Goal: Navigation & Orientation: Find specific page/section

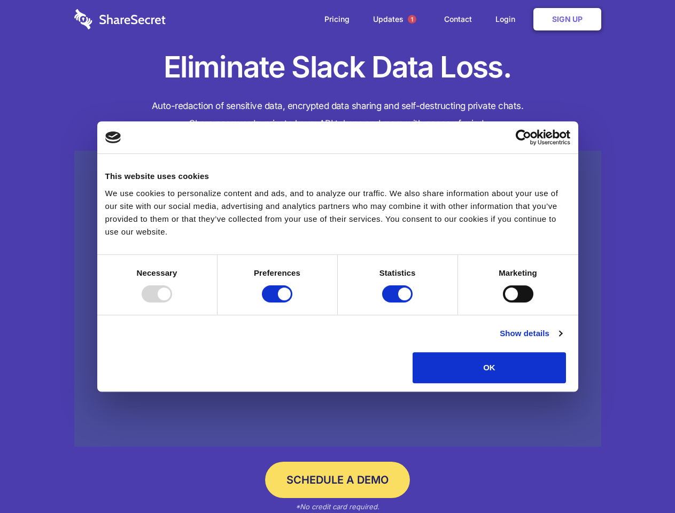
click at [172, 303] on div at bounding box center [157, 294] width 30 height 17
click at [293, 303] on input "Preferences" at bounding box center [277, 294] width 30 height 17
checkbox input "false"
click at [399, 303] on input "Statistics" at bounding box center [397, 294] width 30 height 17
checkbox input "false"
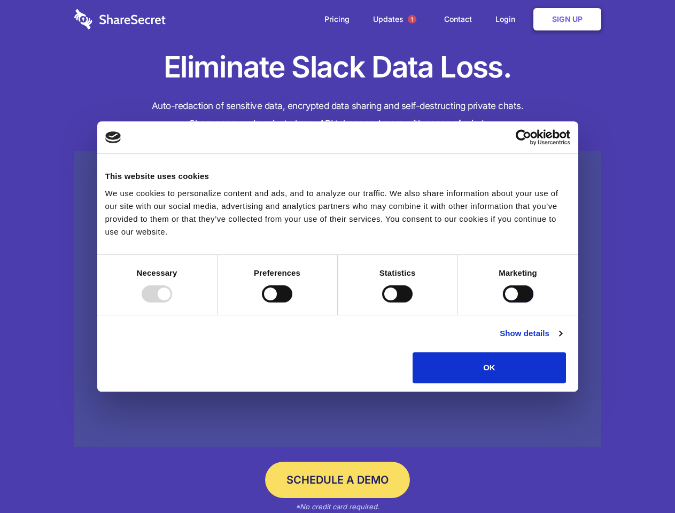
click at [503, 303] on input "Marketing" at bounding box center [518, 294] width 30 height 17
checkbox input "true"
click at [562, 340] on link "Show details" at bounding box center [531, 333] width 62 height 13
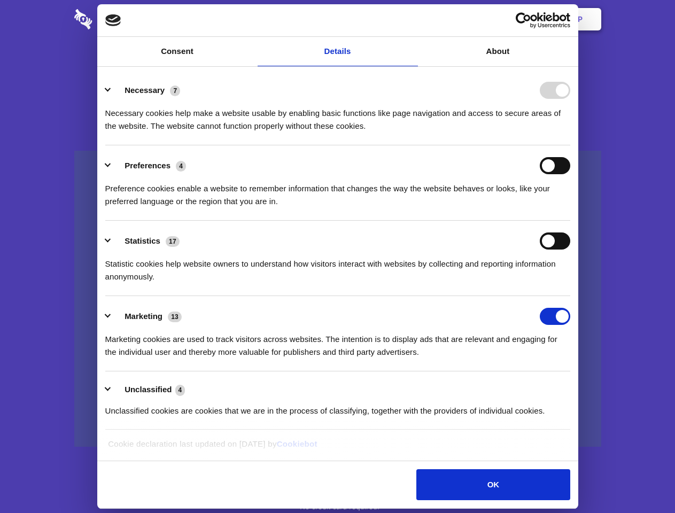
click at [571, 145] on li "Necessary 7 Necessary cookies help make a website usable by enabling basic func…" at bounding box center [337, 107] width 465 height 75
click at [412, 19] on span "1" at bounding box center [412, 19] width 9 height 9
